Goal: Information Seeking & Learning: Learn about a topic

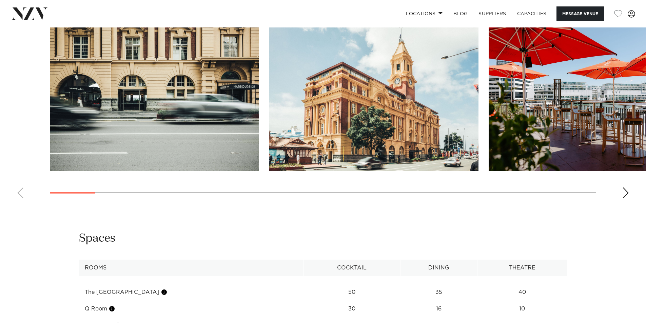
scroll to position [814, 0]
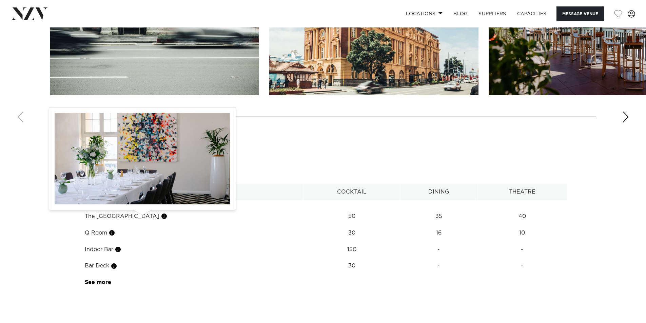
click at [161, 217] on button "button" at bounding box center [164, 216] width 7 height 7
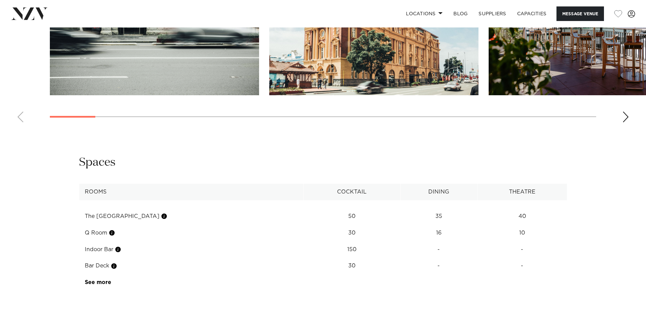
scroll to position [678, 0]
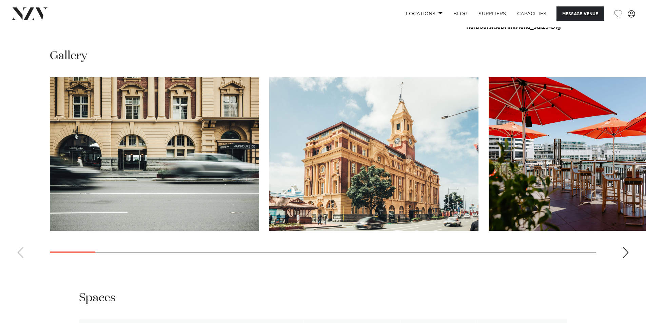
click at [624, 253] on div "Next slide" at bounding box center [625, 252] width 7 height 11
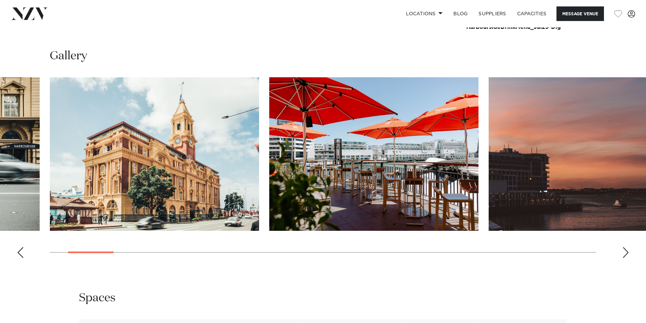
click at [625, 253] on div "Next slide" at bounding box center [625, 252] width 7 height 11
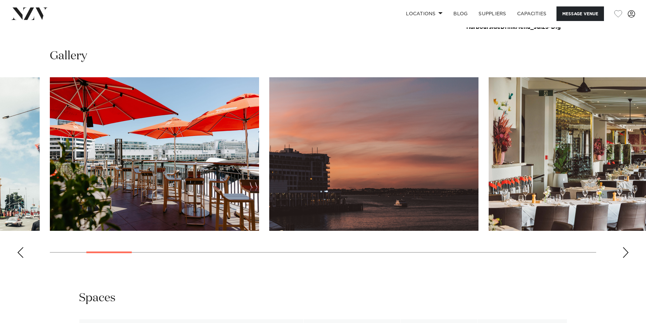
click at [625, 253] on div "Next slide" at bounding box center [625, 252] width 7 height 11
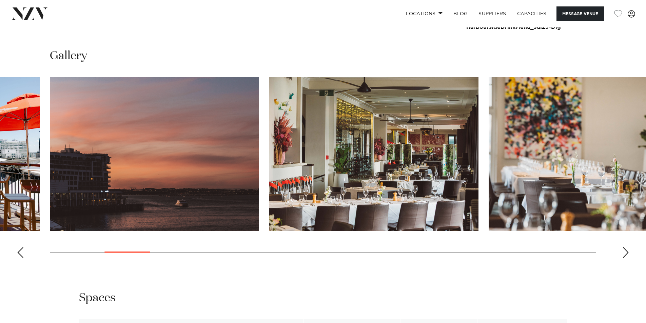
click at [625, 253] on div "Next slide" at bounding box center [625, 252] width 7 height 11
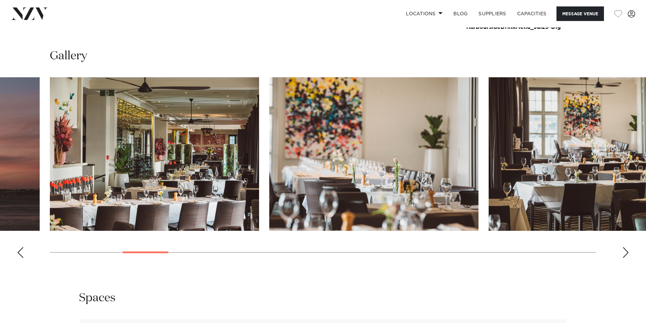
click at [625, 253] on div "Next slide" at bounding box center [625, 252] width 7 height 11
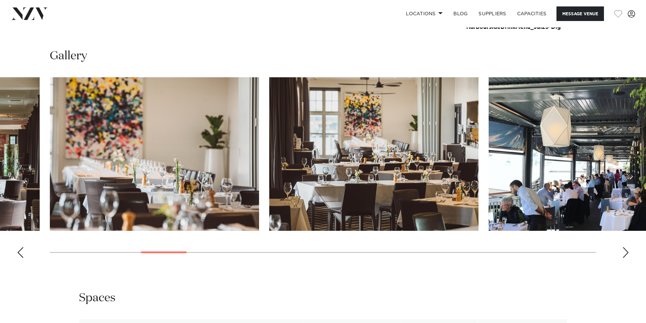
click at [625, 253] on div "Next slide" at bounding box center [625, 252] width 7 height 11
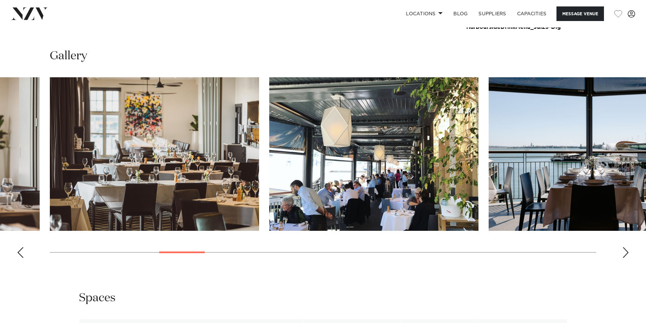
click at [625, 253] on div "Next slide" at bounding box center [625, 252] width 7 height 11
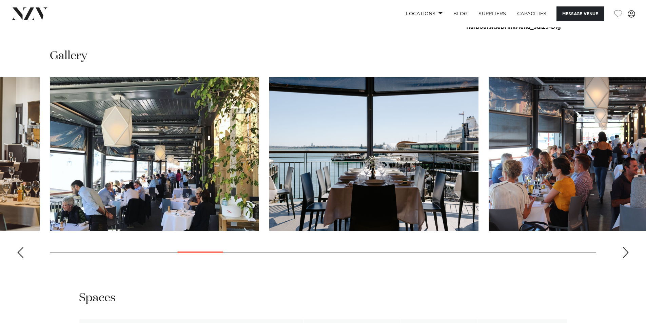
click at [625, 253] on div "Next slide" at bounding box center [625, 252] width 7 height 11
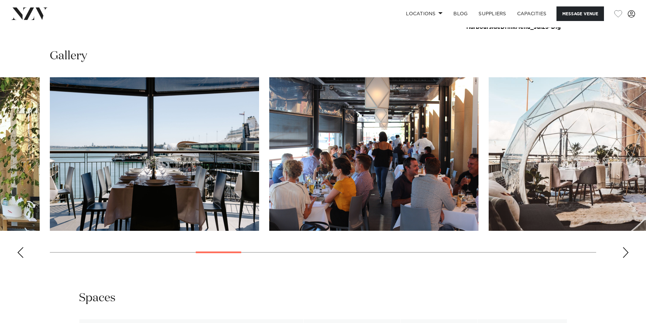
click at [625, 253] on div "Next slide" at bounding box center [625, 252] width 7 height 11
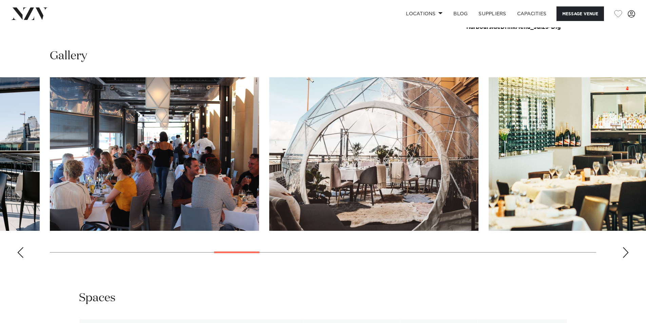
click at [625, 253] on div "Next slide" at bounding box center [625, 252] width 7 height 11
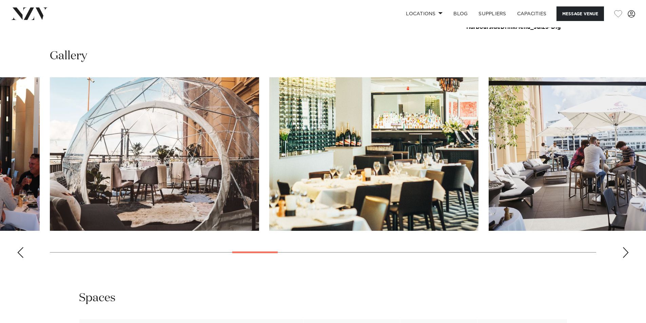
click at [625, 253] on div "Next slide" at bounding box center [625, 252] width 7 height 11
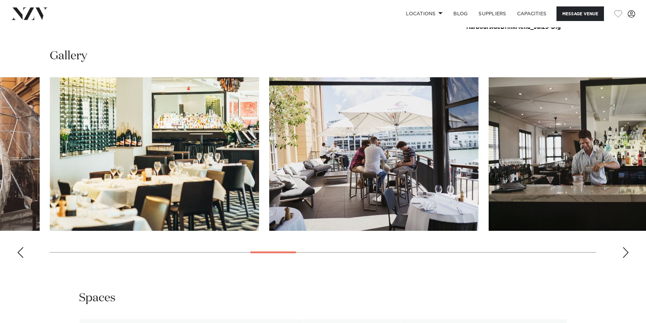
click at [625, 253] on div "Next slide" at bounding box center [625, 252] width 7 height 11
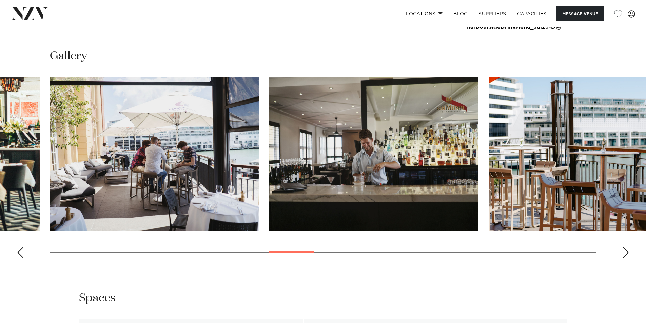
click at [625, 253] on div "Next slide" at bounding box center [625, 252] width 7 height 11
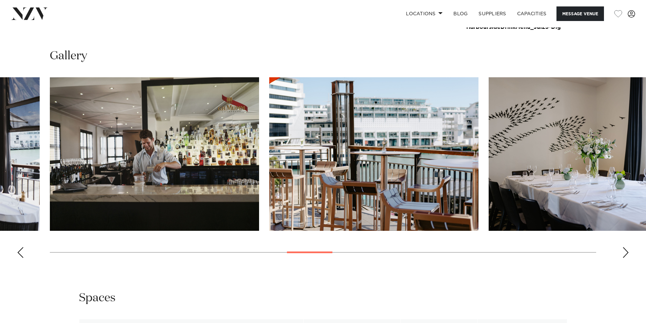
click at [625, 253] on div "Next slide" at bounding box center [625, 252] width 7 height 11
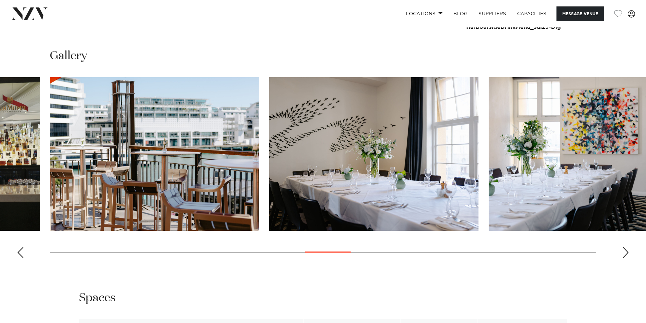
click at [625, 253] on div "Next slide" at bounding box center [625, 252] width 7 height 11
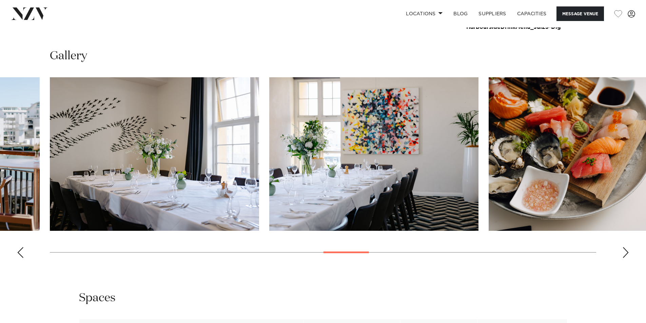
click at [625, 255] on div "Next slide" at bounding box center [625, 252] width 7 height 11
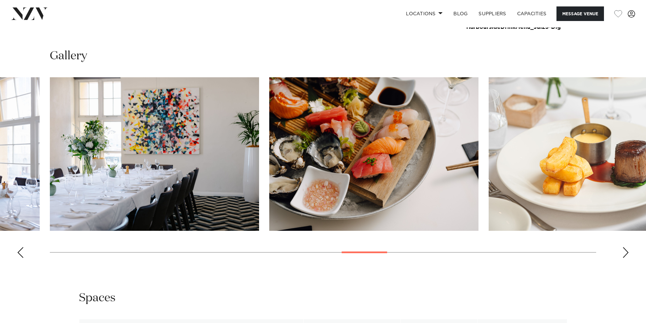
click at [625, 255] on div "Next slide" at bounding box center [625, 252] width 7 height 11
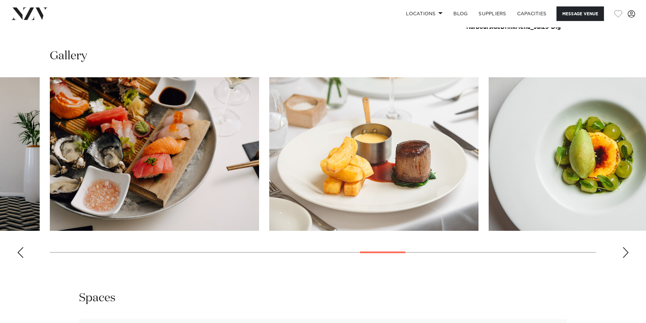
click at [625, 255] on div "Next slide" at bounding box center [625, 252] width 7 height 11
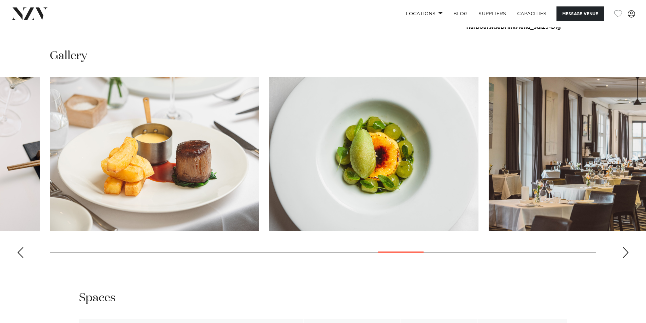
click at [625, 255] on div "Next slide" at bounding box center [625, 252] width 7 height 11
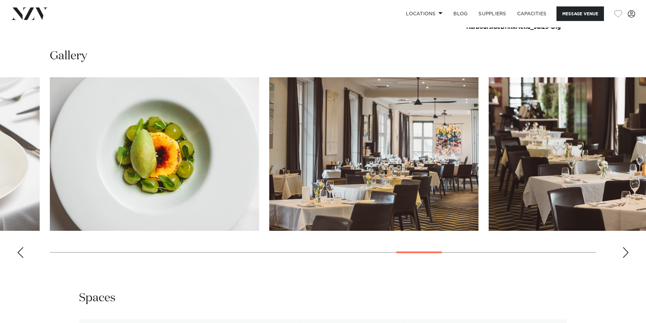
click at [625, 255] on div "Next slide" at bounding box center [625, 252] width 7 height 11
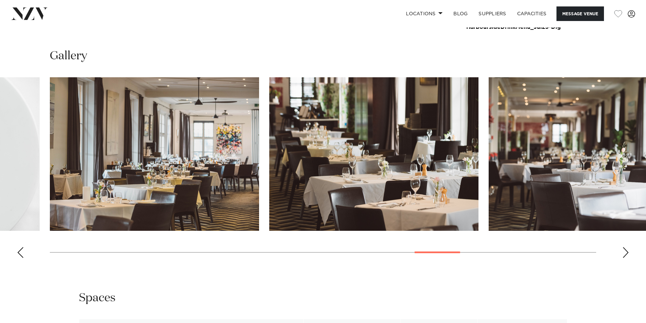
click at [628, 250] on div "Next slide" at bounding box center [625, 252] width 7 height 11
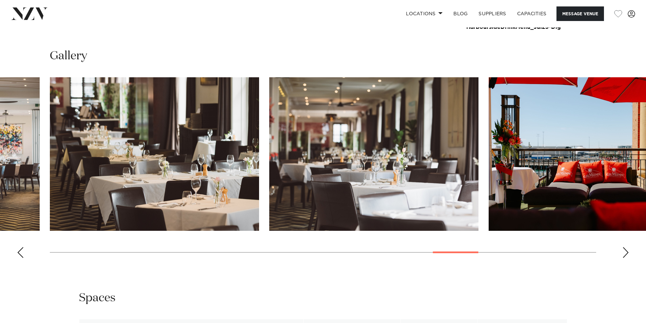
click at [628, 250] on div "Next slide" at bounding box center [625, 252] width 7 height 11
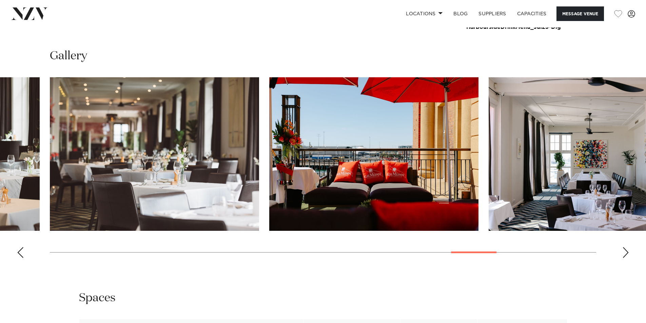
click at [628, 250] on div "Next slide" at bounding box center [625, 252] width 7 height 11
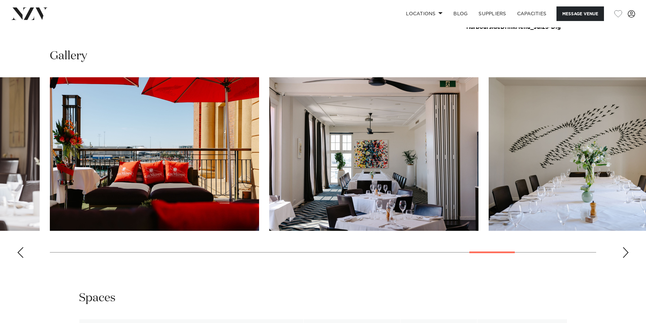
click at [394, 215] on img "25 / 30" at bounding box center [373, 154] width 209 height 154
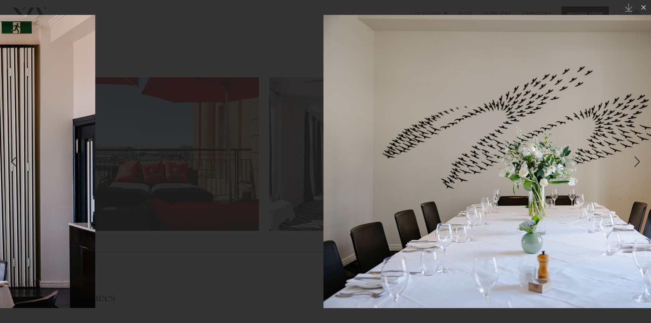
drag, startPoint x: 501, startPoint y: 199, endPoint x: 33, endPoint y: 220, distance: 468.8
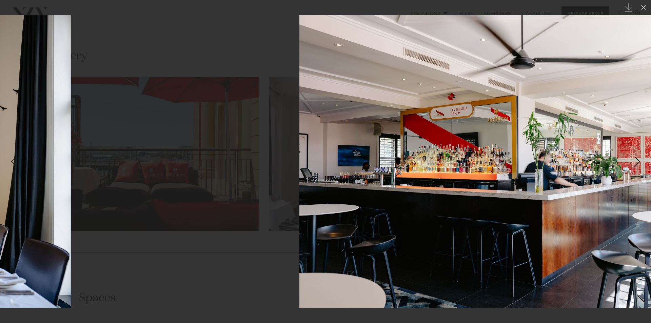
drag, startPoint x: 538, startPoint y: 179, endPoint x: 61, endPoint y: 211, distance: 478.2
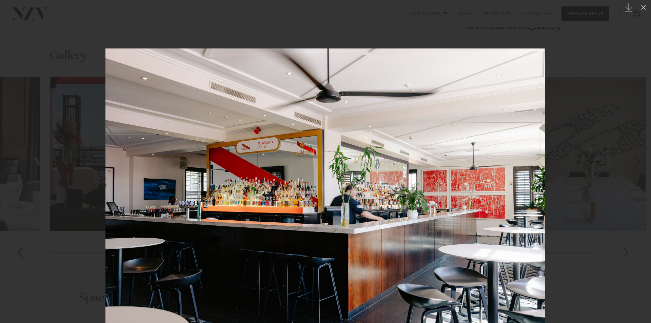
drag, startPoint x: 384, startPoint y: 192, endPoint x: 94, endPoint y: 224, distance: 291.3
click at [87, 228] on div at bounding box center [325, 195] width 651 height 323
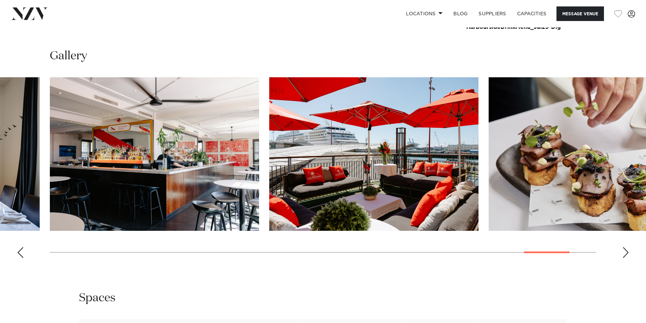
click at [19, 255] on div "Previous slide" at bounding box center [20, 252] width 7 height 11
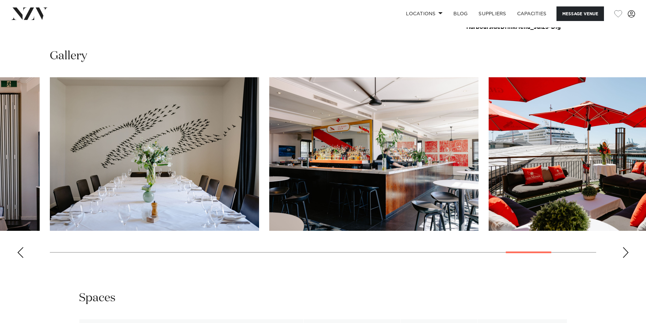
click at [19, 255] on div "Previous slide" at bounding box center [20, 252] width 7 height 11
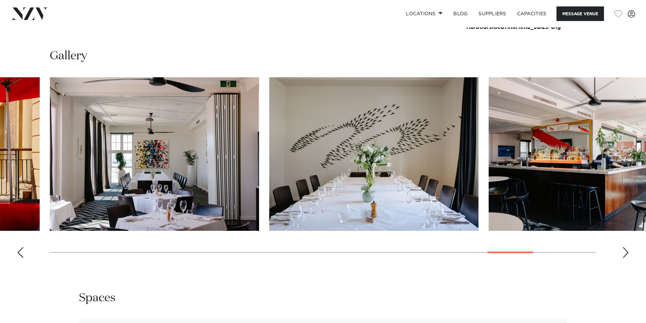
click at [19, 255] on div "Previous slide" at bounding box center [20, 252] width 7 height 11
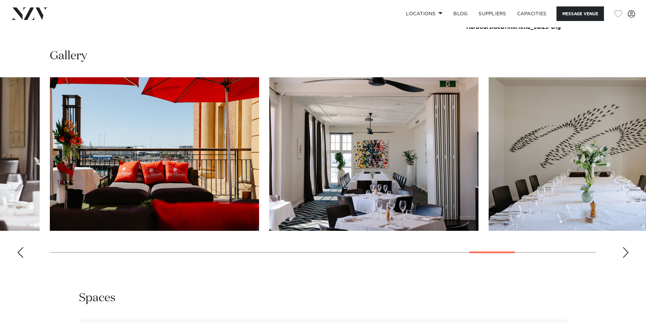
click at [341, 169] on img "25 / 30" at bounding box center [373, 154] width 209 height 154
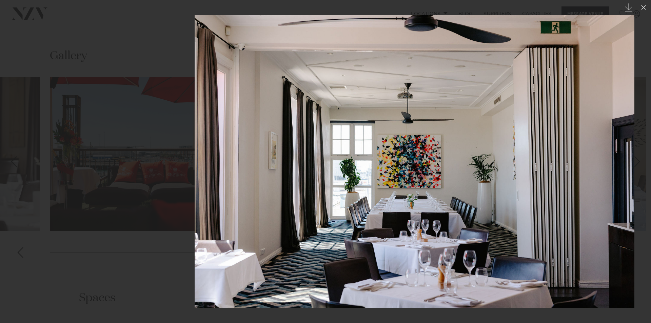
drag, startPoint x: 428, startPoint y: 202, endPoint x: 504, endPoint y: 195, distance: 76.3
click at [518, 193] on img at bounding box center [415, 161] width 440 height 293
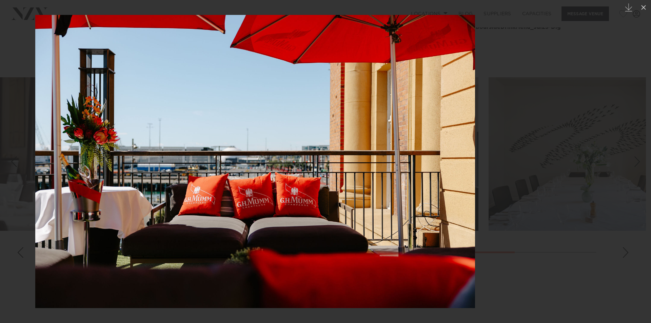
drag, startPoint x: 251, startPoint y: 217, endPoint x: 143, endPoint y: 234, distance: 109.9
click at [137, 235] on img at bounding box center [255, 161] width 440 height 293
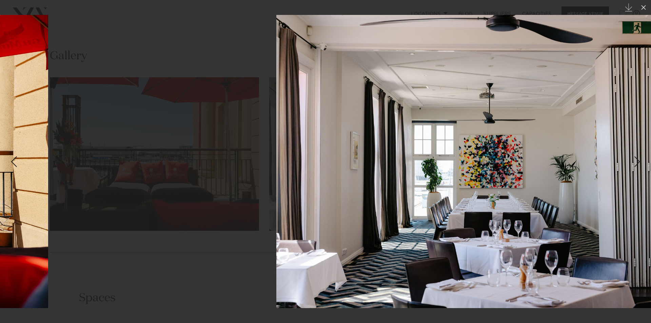
drag, startPoint x: 248, startPoint y: 207, endPoint x: 469, endPoint y: 181, distance: 222.6
click at [469, 181] on img at bounding box center [496, 161] width 440 height 293
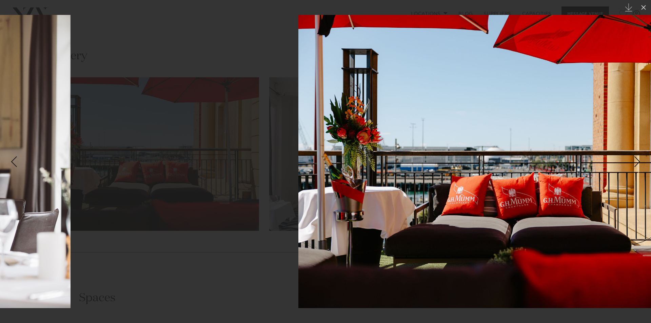
drag, startPoint x: 245, startPoint y: 207, endPoint x: 485, endPoint y: 184, distance: 241.2
click at [485, 184] on img at bounding box center [518, 161] width 440 height 293
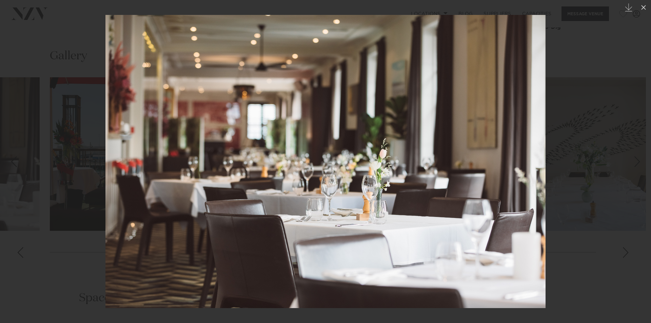
drag, startPoint x: 308, startPoint y: 212, endPoint x: 506, endPoint y: 185, distance: 199.9
click at [506, 185] on img at bounding box center [325, 161] width 440 height 293
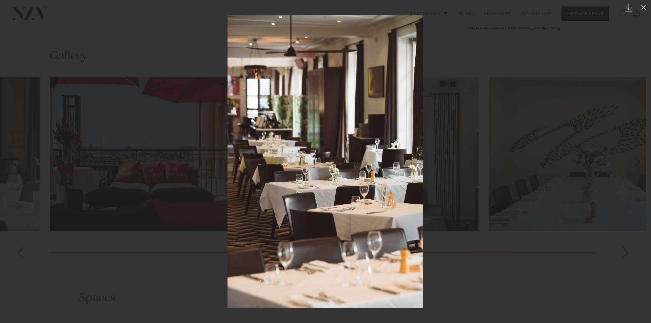
drag, startPoint x: 322, startPoint y: 205, endPoint x: 551, endPoint y: 176, distance: 230.8
click at [423, 176] on img at bounding box center [326, 161] width 196 height 293
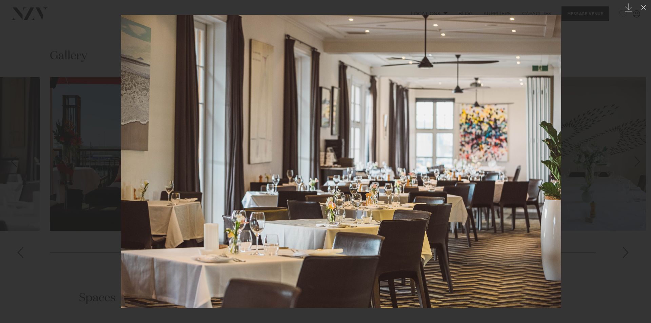
drag, startPoint x: 369, startPoint y: 204, endPoint x: 605, endPoint y: 162, distance: 240.1
click at [561, 162] on img at bounding box center [341, 161] width 440 height 293
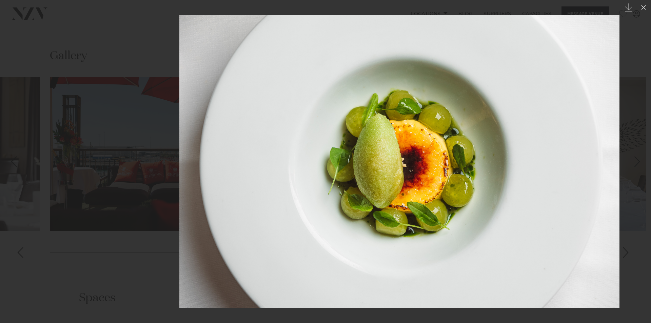
drag, startPoint x: 445, startPoint y: 196, endPoint x: 630, endPoint y: 160, distance: 188.2
click at [646, 151] on div "20 / 30 Created with Sketch." at bounding box center [325, 161] width 651 height 323
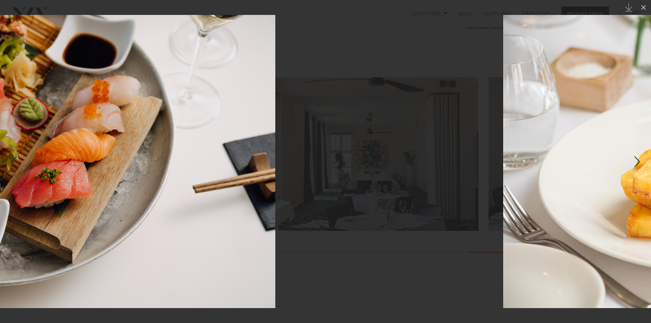
drag, startPoint x: 355, startPoint y: 169, endPoint x: 602, endPoint y: 134, distance: 249.3
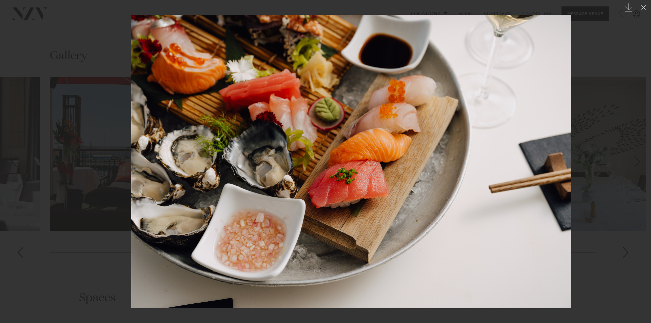
drag, startPoint x: 211, startPoint y: 182, endPoint x: 543, endPoint y: 157, distance: 332.6
click at [539, 159] on img at bounding box center [351, 161] width 440 height 293
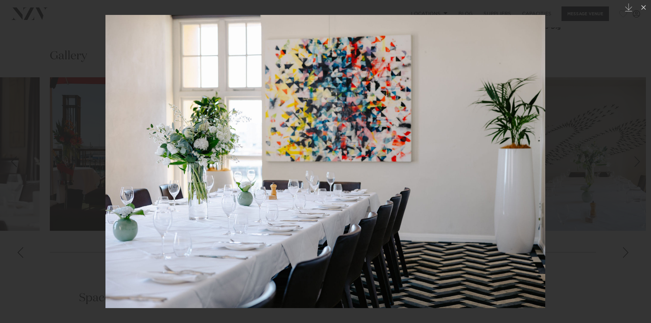
drag, startPoint x: 317, startPoint y: 189, endPoint x: 498, endPoint y: 166, distance: 181.9
click at [498, 166] on img at bounding box center [325, 161] width 440 height 293
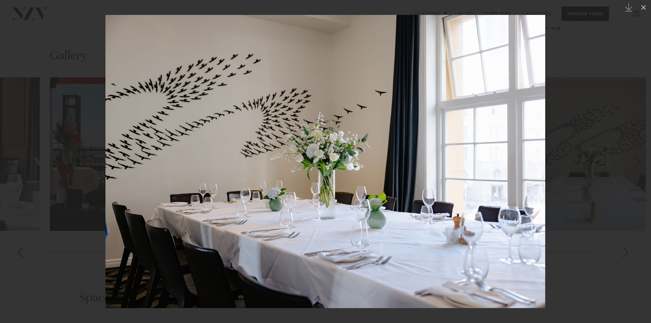
drag, startPoint x: 239, startPoint y: 188, endPoint x: 470, endPoint y: 153, distance: 233.2
click at [468, 153] on img at bounding box center [325, 161] width 440 height 293
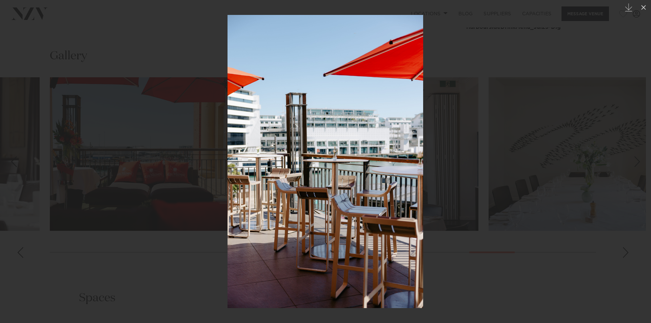
drag, startPoint x: 330, startPoint y: 175, endPoint x: 651, endPoint y: 127, distance: 324.3
click at [423, 127] on img at bounding box center [326, 161] width 196 height 293
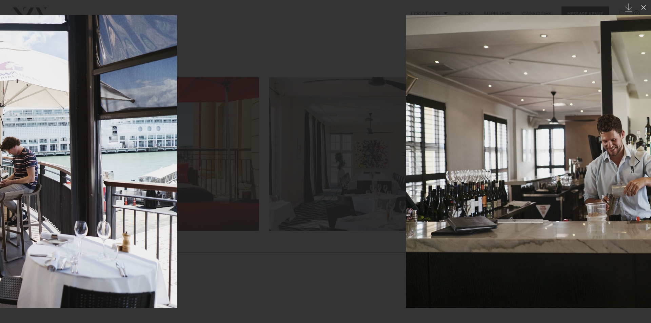
drag, startPoint x: 339, startPoint y: 200, endPoint x: 647, endPoint y: 167, distance: 309.4
click at [646, 167] on div "14 / 30 Created with Sketch." at bounding box center [325, 161] width 651 height 323
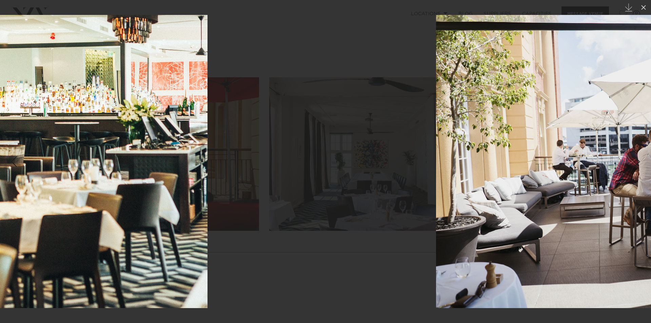
drag, startPoint x: 343, startPoint y: 214, endPoint x: 651, endPoint y: 163, distance: 312.5
click at [646, 163] on div "13 / 30 Created with Sketch." at bounding box center [325, 161] width 651 height 323
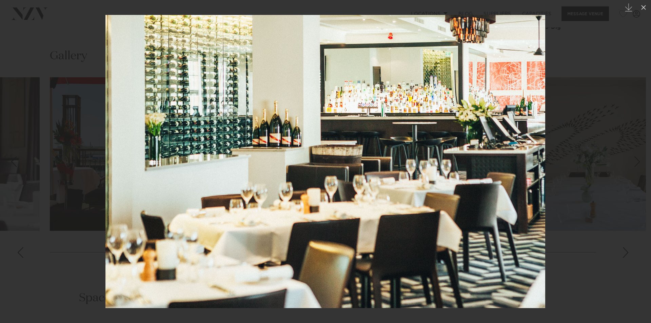
drag, startPoint x: 251, startPoint y: 203, endPoint x: 579, endPoint y: 163, distance: 330.4
click at [545, 163] on img at bounding box center [325, 161] width 440 height 293
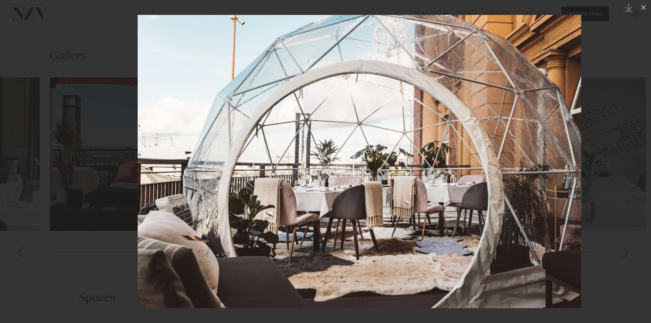
drag, startPoint x: 356, startPoint y: 197, endPoint x: 617, endPoint y: 155, distance: 264.4
click at [581, 155] on img at bounding box center [360, 161] width 444 height 293
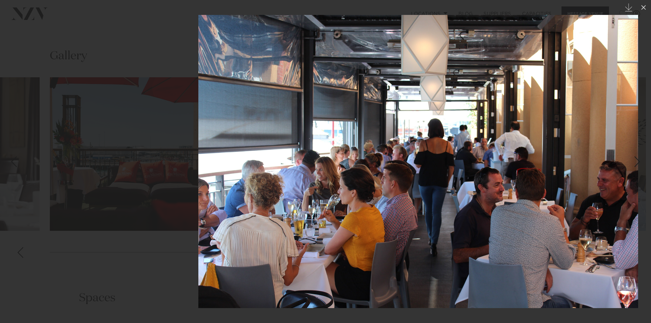
drag, startPoint x: 409, startPoint y: 190, endPoint x: 524, endPoint y: 167, distance: 118.0
click at [523, 167] on img at bounding box center [418, 161] width 440 height 293
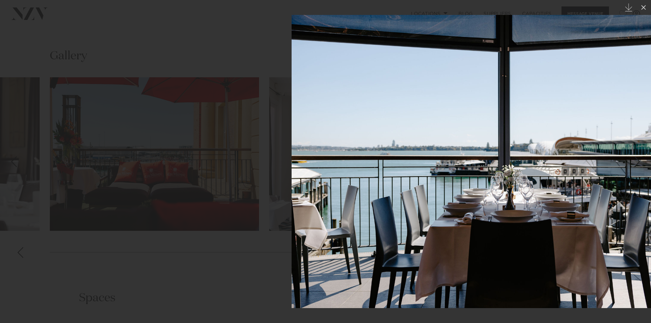
drag, startPoint x: 357, startPoint y: 183, endPoint x: 612, endPoint y: 155, distance: 256.9
click at [612, 155] on img at bounding box center [512, 161] width 440 height 293
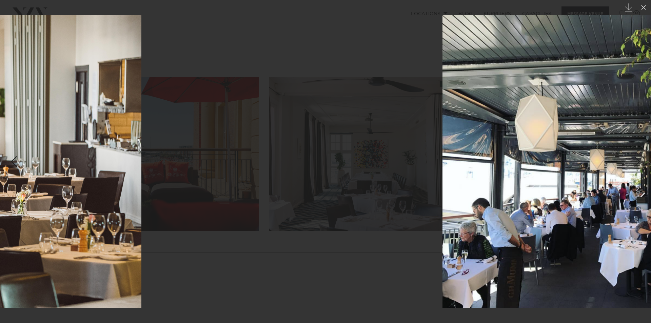
drag, startPoint x: 422, startPoint y: 178, endPoint x: 629, endPoint y: 150, distance: 209.1
click at [629, 150] on div "8 / 30 Created with Sketch." at bounding box center [325, 161] width 651 height 323
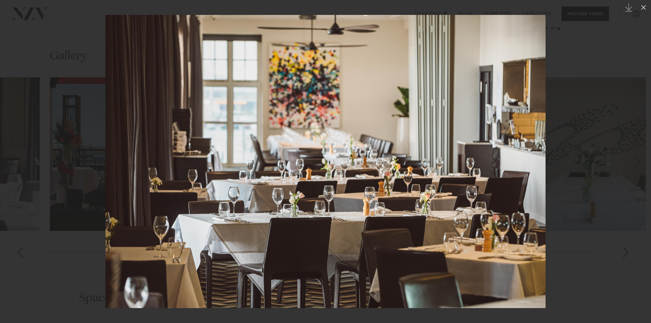
drag, startPoint x: 294, startPoint y: 210, endPoint x: 520, endPoint y: 176, distance: 228.8
click at [520, 176] on img at bounding box center [325, 161] width 440 height 293
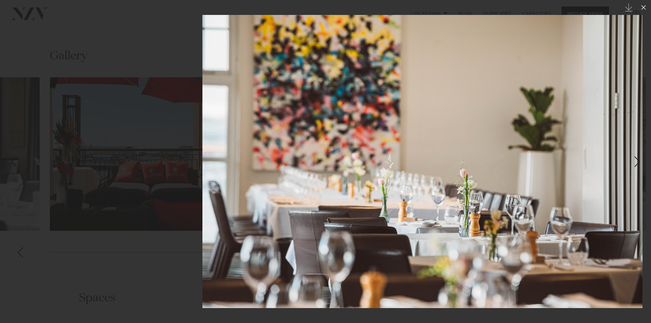
drag, startPoint x: 354, startPoint y: 192, endPoint x: 544, endPoint y: 166, distance: 192.1
click at [544, 166] on img at bounding box center [422, 161] width 440 height 293
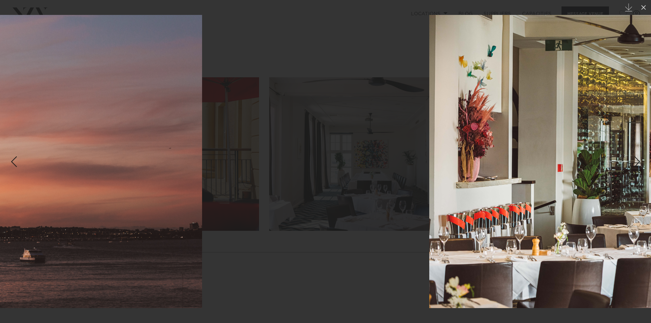
drag, startPoint x: 243, startPoint y: 220, endPoint x: 572, endPoint y: 165, distance: 333.8
click at [572, 165] on img at bounding box center [649, 161] width 440 height 293
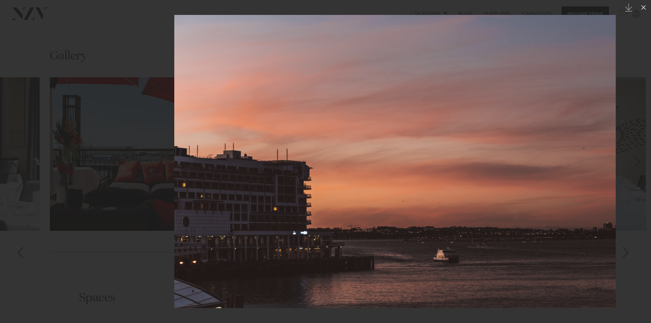
drag, startPoint x: 231, startPoint y: 208, endPoint x: 517, endPoint y: 175, distance: 287.1
click at [517, 175] on img at bounding box center [395, 161] width 442 height 293
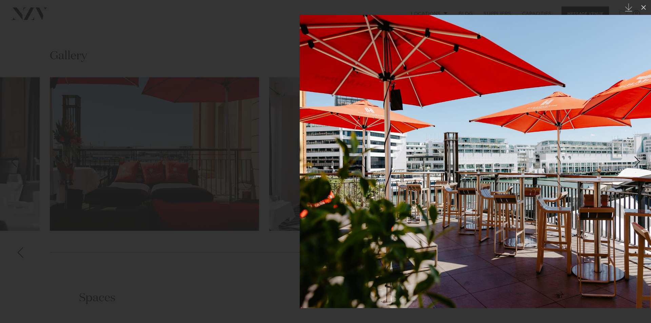
drag, startPoint x: 287, startPoint y: 204, endPoint x: 548, endPoint y: 176, distance: 262.3
click at [548, 176] on img at bounding box center [520, 161] width 440 height 293
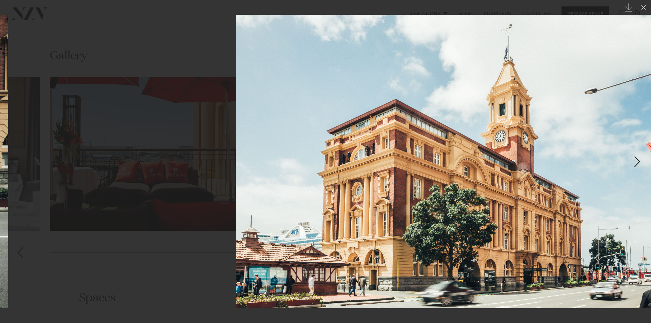
drag, startPoint x: 397, startPoint y: 217, endPoint x: 526, endPoint y: 199, distance: 130.1
click at [525, 200] on img at bounding box center [456, 161] width 440 height 293
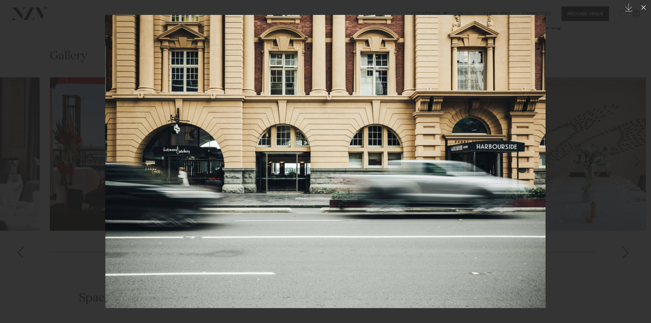
drag, startPoint x: 542, startPoint y: 187, endPoint x: 155, endPoint y: 263, distance: 395.1
click at [154, 264] on img at bounding box center [325, 161] width 441 height 293
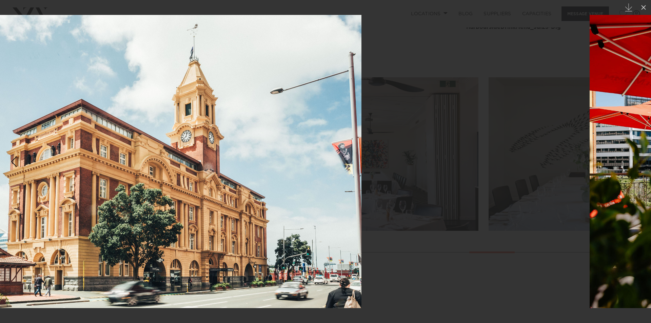
drag, startPoint x: 354, startPoint y: 220, endPoint x: 131, endPoint y: 257, distance: 226.1
click at [129, 257] on img at bounding box center [142, 161] width 440 height 293
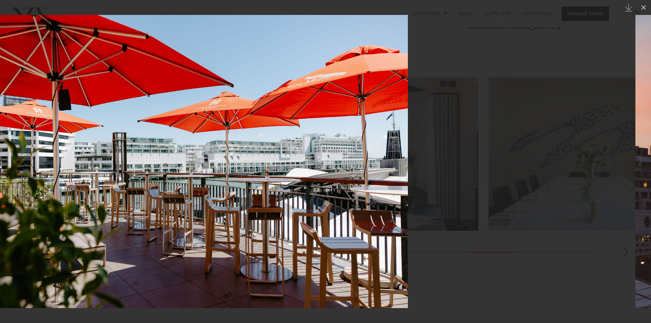
drag, startPoint x: 330, startPoint y: 217, endPoint x: 122, endPoint y: 257, distance: 211.7
click at [122, 257] on img at bounding box center [188, 161] width 440 height 293
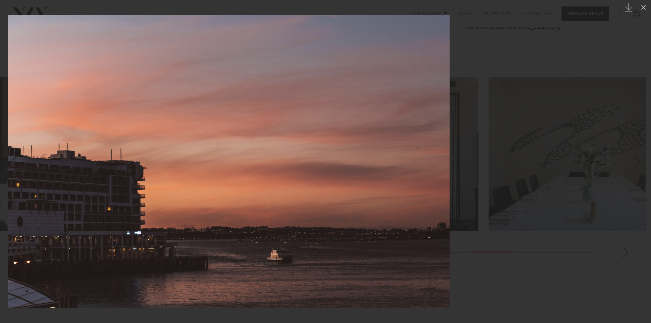
drag, startPoint x: 385, startPoint y: 210, endPoint x: 138, endPoint y: 255, distance: 251.0
click at [138, 255] on img at bounding box center [229, 161] width 442 height 293
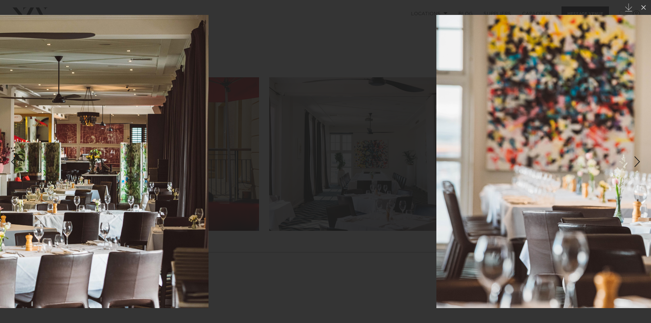
drag, startPoint x: 446, startPoint y: 193, endPoint x: 116, endPoint y: 249, distance: 334.8
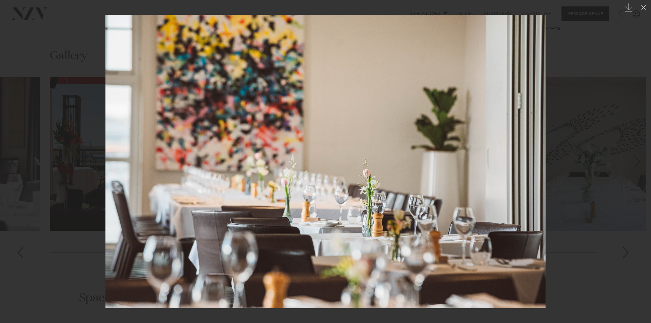
drag, startPoint x: 376, startPoint y: 210, endPoint x: 72, endPoint y: 261, distance: 308.5
click at [105, 261] on img at bounding box center [325, 161] width 440 height 293
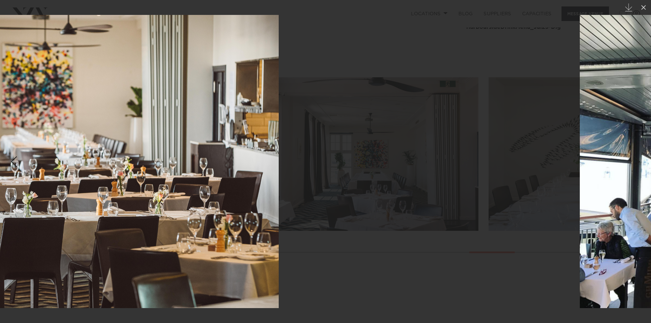
drag
click at [117, 194] on img at bounding box center [59, 161] width 440 height 293
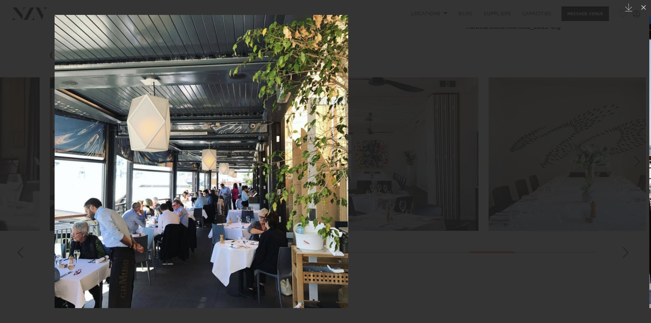
click at [348, 140] on img at bounding box center [202, 161] width 294 height 293
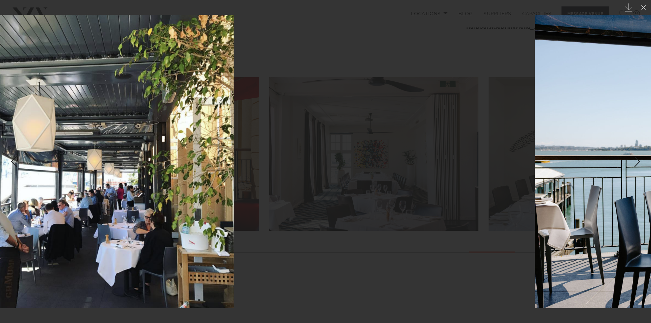
click at [137, 207] on img at bounding box center [87, 161] width 294 height 293
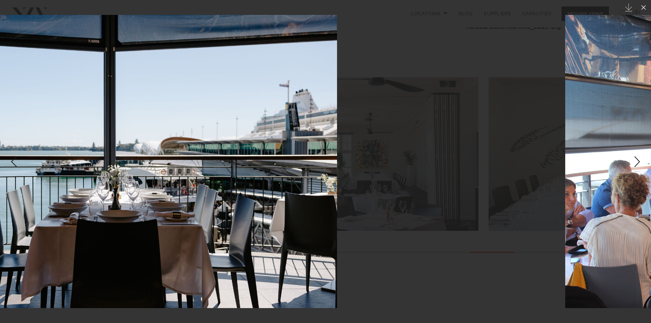
click at [147, 193] on img at bounding box center [117, 161] width 440 height 293
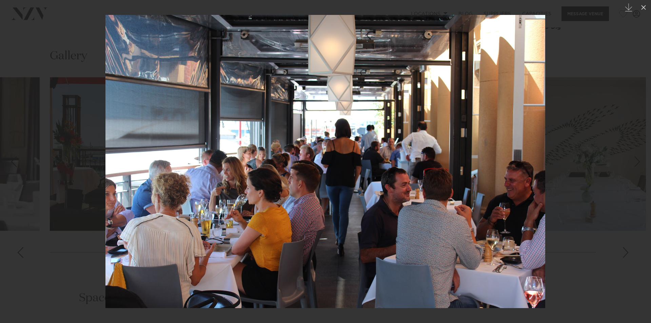
click at [153, 202] on img at bounding box center [325, 161] width 440 height 293
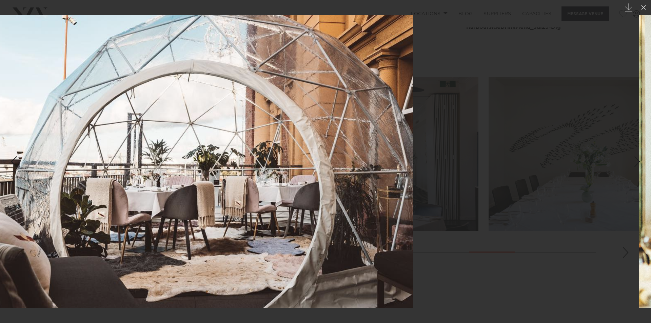
click at [100, 206] on img at bounding box center [191, 161] width 444 height 293
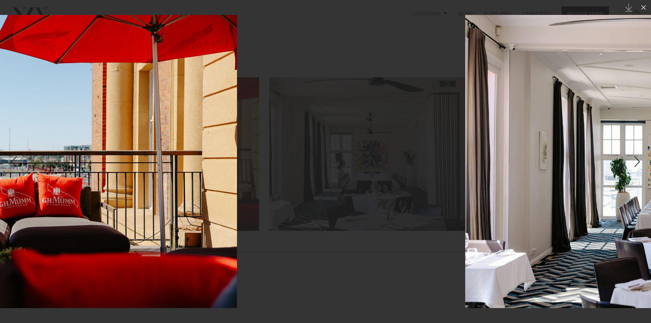
drag, startPoint x: 230, startPoint y: 260, endPoint x: 599, endPoint y: 197, distance: 374.0
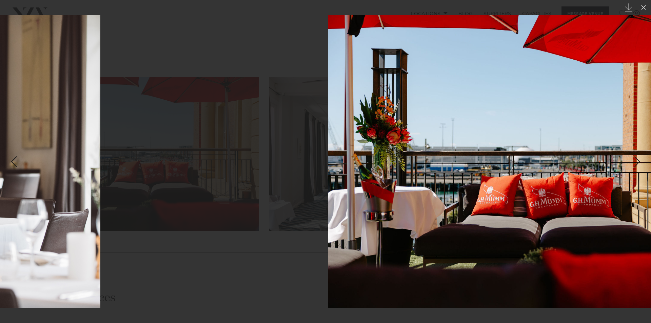
drag, startPoint x: 266, startPoint y: 251, endPoint x: 510, endPoint y: 220, distance: 246.2
click at [510, 220] on img at bounding box center [548, 161] width 440 height 293
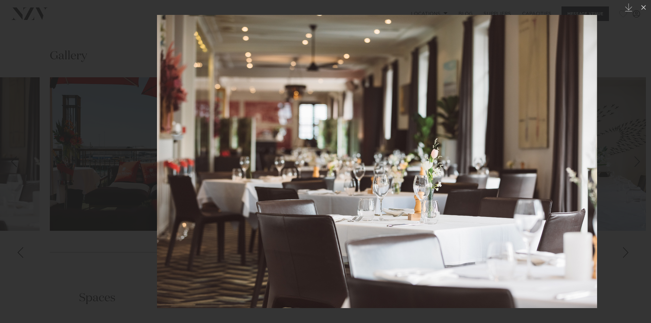
drag, startPoint x: 265, startPoint y: 231, endPoint x: 334, endPoint y: 233, distance: 69.2
click at [334, 233] on img at bounding box center [377, 161] width 440 height 293
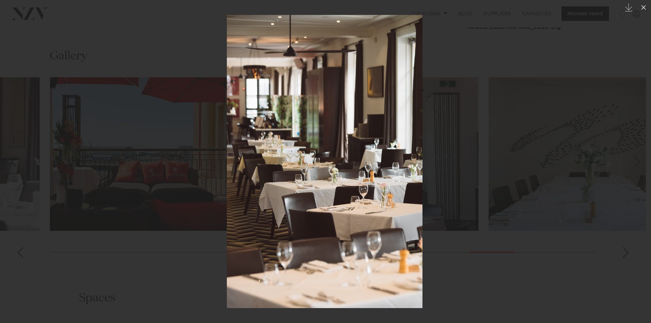
drag, startPoint x: 517, startPoint y: 194, endPoint x: 513, endPoint y: 195, distance: 4.3
click at [513, 195] on div at bounding box center [324, 161] width 651 height 323
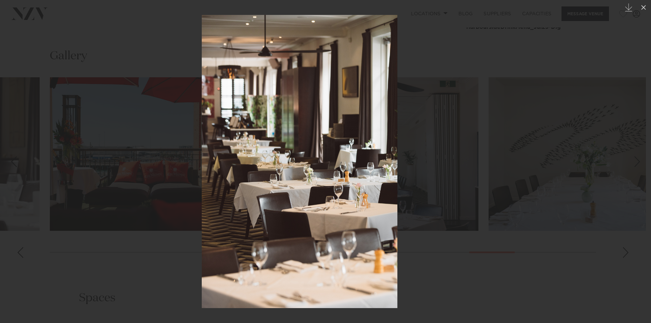
drag, startPoint x: 427, startPoint y: 149, endPoint x: 302, endPoint y: 172, distance: 126.8
click at [302, 171] on div at bounding box center [299, 161] width 651 height 323
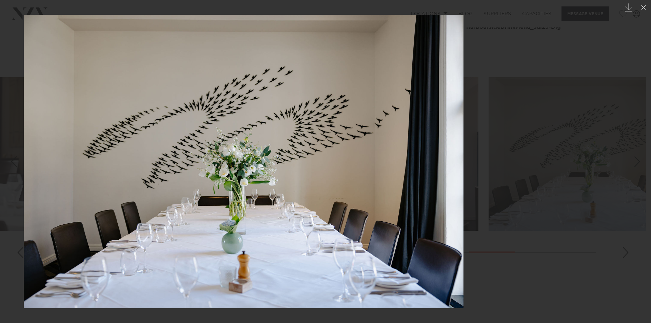
drag, startPoint x: 506, startPoint y: 191, endPoint x: 431, endPoint y: 230, distance: 84.8
click at [431, 230] on img at bounding box center [244, 161] width 440 height 293
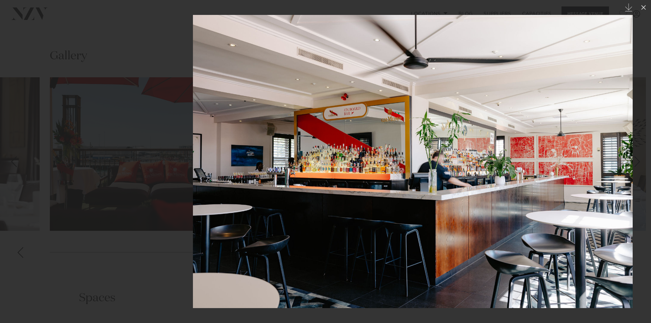
drag, startPoint x: 259, startPoint y: 234, endPoint x: 499, endPoint y: 200, distance: 241.8
click at [498, 200] on img at bounding box center [413, 161] width 440 height 293
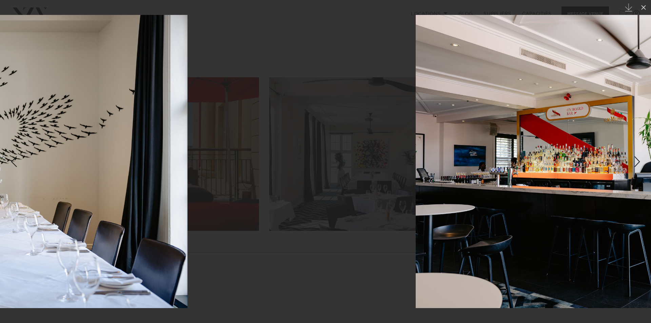
drag, startPoint x: 472, startPoint y: 179, endPoint x: 110, endPoint y: 208, distance: 363.7
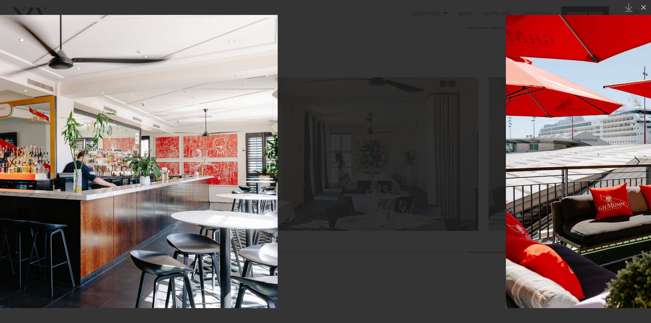
drag, startPoint x: 477, startPoint y: 172, endPoint x: 202, endPoint y: 212, distance: 278.0
click at [202, 212] on img at bounding box center [58, 161] width 440 height 293
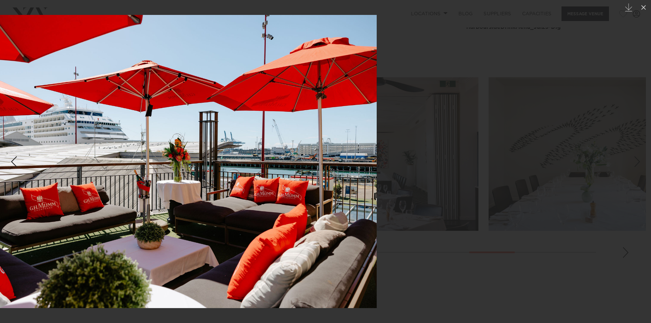
drag, startPoint x: 404, startPoint y: 186, endPoint x: 205, endPoint y: 204, distance: 199.9
click at [205, 204] on img at bounding box center [157, 161] width 440 height 293
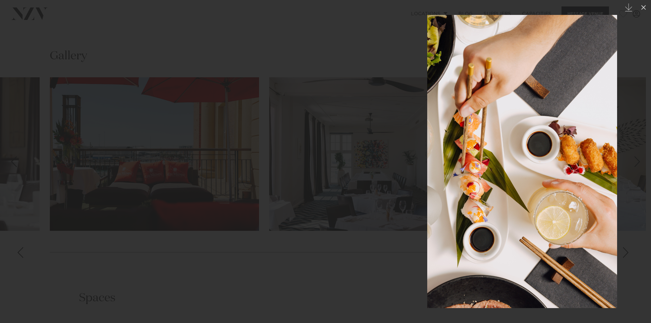
drag, startPoint x: 493, startPoint y: 196, endPoint x: 0, endPoint y: 282, distance: 500.8
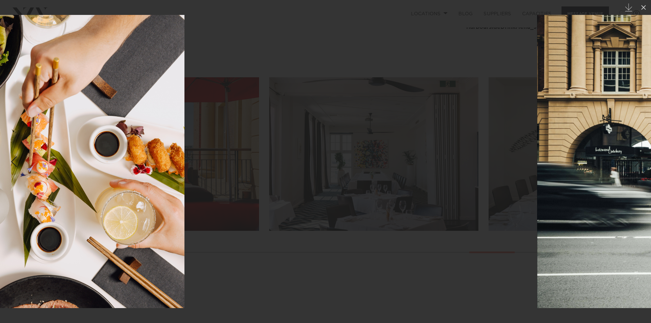
drag, startPoint x: 247, startPoint y: 235, endPoint x: 114, endPoint y: 248, distance: 133.2
click at [114, 248] on img at bounding box center [90, 161] width 190 height 293
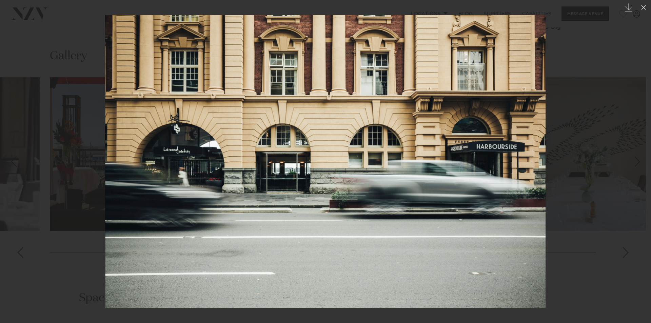
drag, startPoint x: 346, startPoint y: 216, endPoint x: 0, endPoint y: 264, distance: 349.3
click at [105, 264] on img at bounding box center [325, 161] width 441 height 293
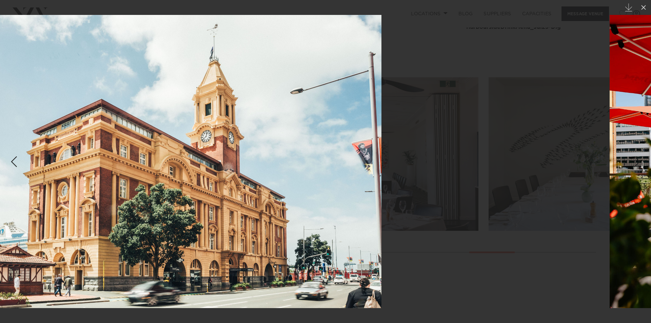
drag, startPoint x: 249, startPoint y: 246, endPoint x: 0, endPoint y: 278, distance: 250.6
click at [0, 278] on img at bounding box center [162, 161] width 440 height 293
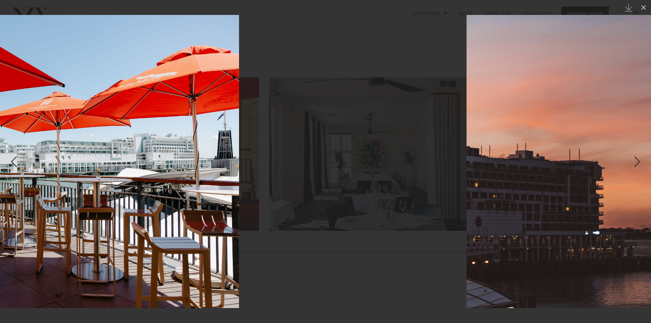
drag, startPoint x: 239, startPoint y: 253, endPoint x: 102, endPoint y: 272, distance: 138.2
click at [103, 272] on img at bounding box center [19, 161] width 440 height 293
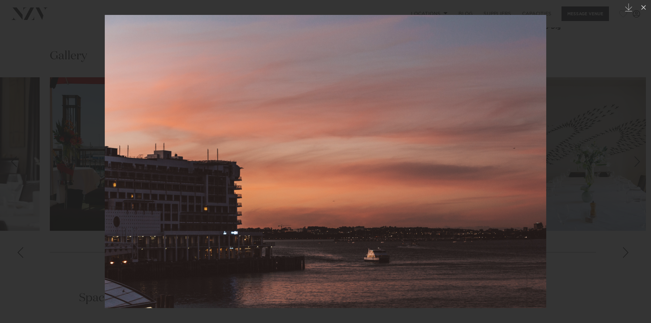
drag, startPoint x: 358, startPoint y: 217, endPoint x: 41, endPoint y: 271, distance: 322.2
click at [105, 271] on img at bounding box center [326, 161] width 442 height 293
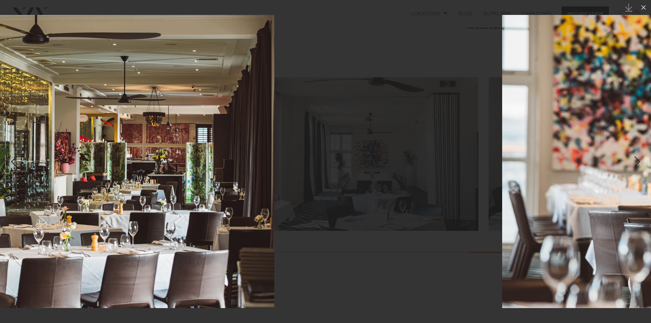
drag, startPoint x: 279, startPoint y: 239, endPoint x: 0, endPoint y: 296, distance: 284.5
click at [0, 296] on img at bounding box center [54, 161] width 440 height 293
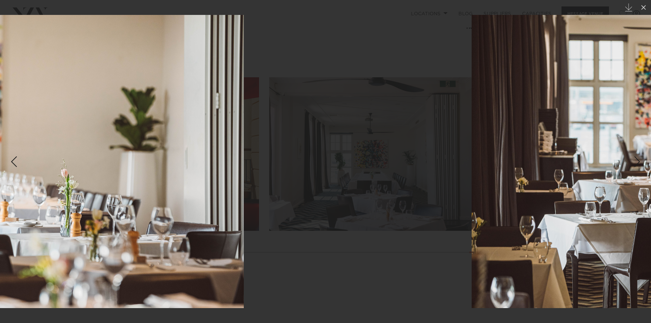
drag, startPoint x: 382, startPoint y: 154, endPoint x: 70, endPoint y: 242, distance: 323.9
click at [72, 243] on img at bounding box center [24, 161] width 440 height 293
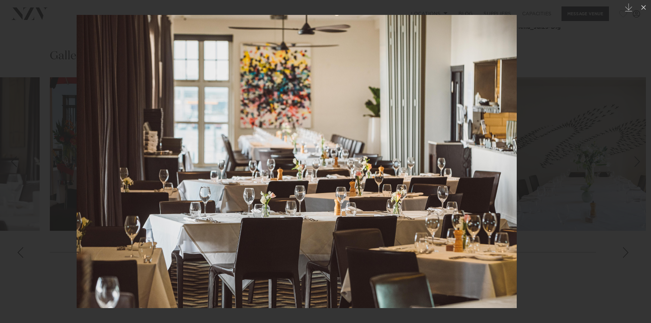
drag, startPoint x: 413, startPoint y: 182, endPoint x: 130, endPoint y: 263, distance: 294.6
click at [130, 264] on img at bounding box center [297, 161] width 440 height 293
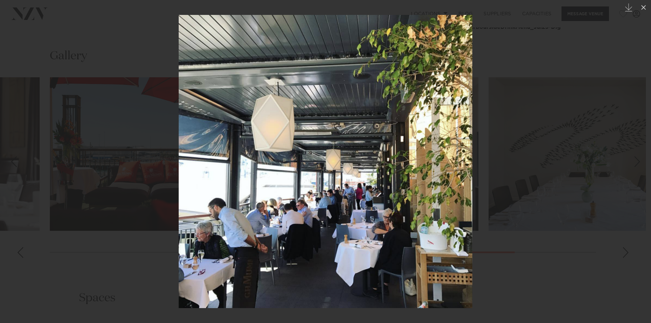
drag, startPoint x: 310, startPoint y: 234, endPoint x: 95, endPoint y: 262, distance: 216.4
click at [179, 262] on img at bounding box center [326, 161] width 294 height 293
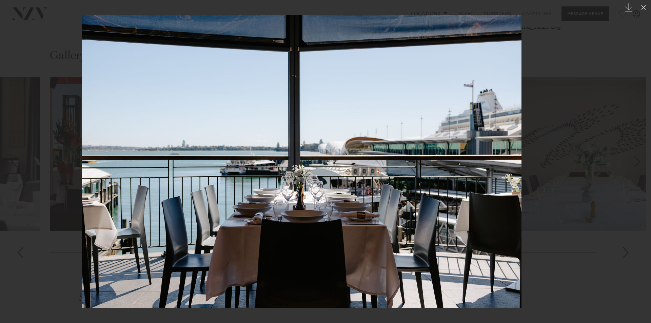
drag, startPoint x: 400, startPoint y: 203, endPoint x: 178, endPoint y: 236, distance: 224.2
click at [178, 237] on img at bounding box center [302, 161] width 440 height 293
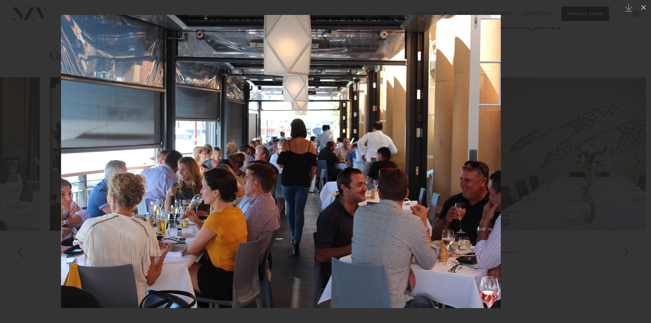
drag, startPoint x: 406, startPoint y: 199, endPoint x: 183, endPoint y: 233, distance: 225.7
click at [183, 233] on img at bounding box center [281, 161] width 440 height 293
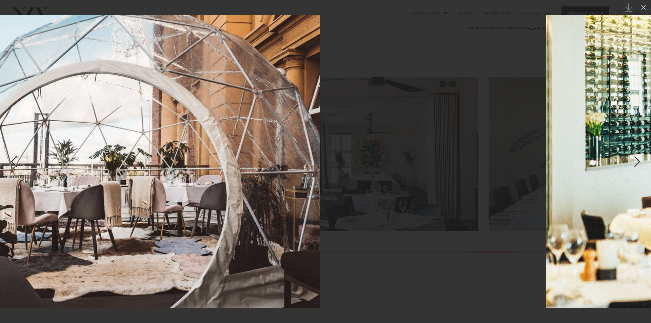
drag, startPoint x: 179, startPoint y: 231, endPoint x: 134, endPoint y: 246, distance: 47.1
click at [136, 245] on img at bounding box center [98, 161] width 444 height 293
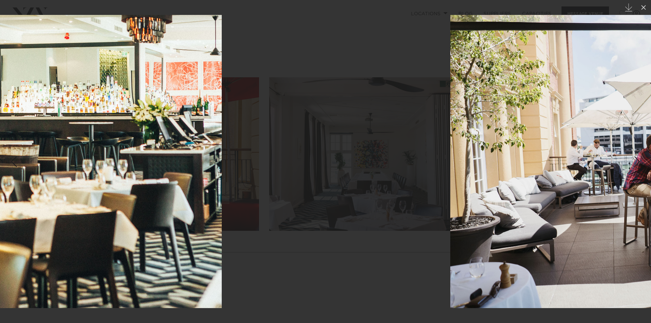
drag, startPoint x: 439, startPoint y: 173, endPoint x: 95, endPoint y: 238, distance: 349.7
click at [96, 238] on img at bounding box center [2, 161] width 440 height 293
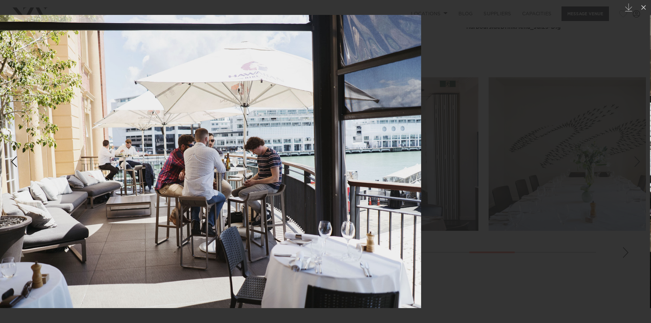
drag, startPoint x: 445, startPoint y: 187, endPoint x: 171, endPoint y: 223, distance: 277.0
click at [171, 223] on img at bounding box center [201, 161] width 439 height 293
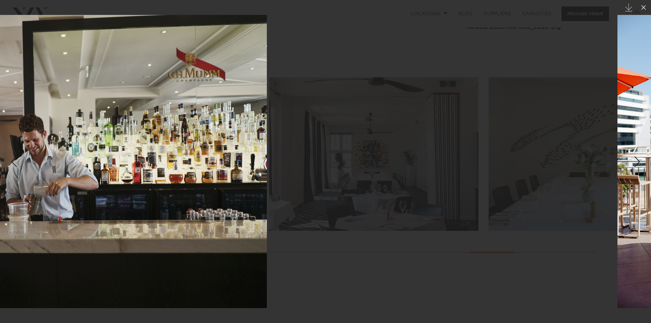
drag, startPoint x: 404, startPoint y: 199, endPoint x: 119, endPoint y: 226, distance: 286.5
click at [119, 226] on img at bounding box center [47, 161] width 439 height 293
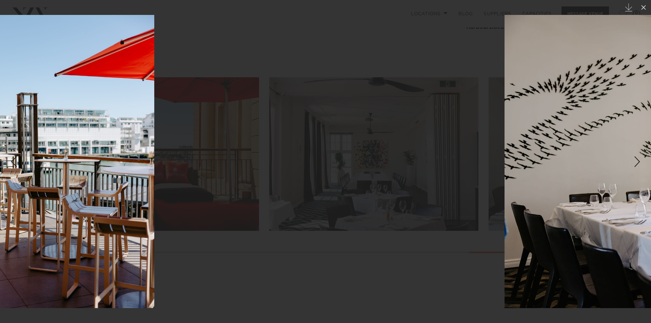
drag, startPoint x: 336, startPoint y: 223, endPoint x: 168, endPoint y: 255, distance: 171.1
click at [169, 253] on div at bounding box center [56, 161] width 651 height 323
